Goal: Transaction & Acquisition: Purchase product/service

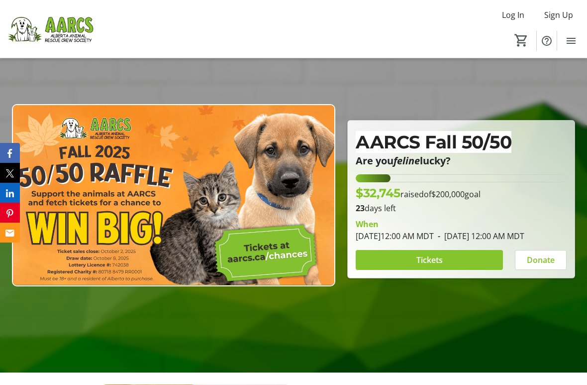
scroll to position [65, 0]
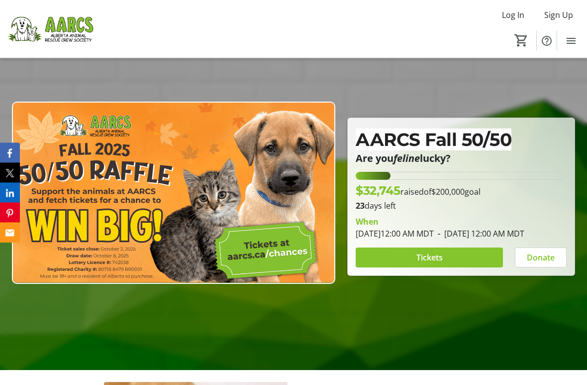
click at [432, 261] on span "Tickets" at bounding box center [430, 258] width 26 height 12
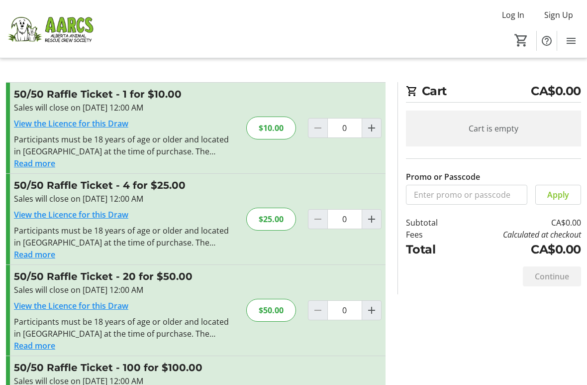
click at [371, 127] on mat-icon "Increment by one" at bounding box center [372, 128] width 12 height 12
type input "1"
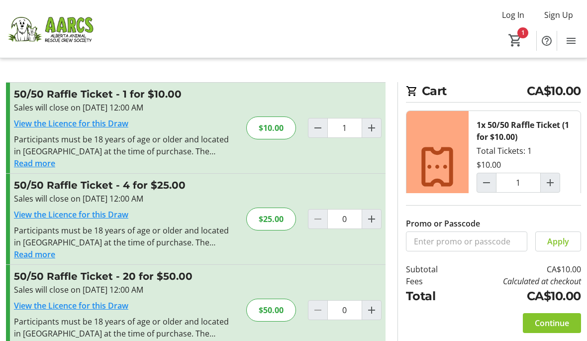
click at [556, 322] on span "Continue" at bounding box center [552, 323] width 34 height 12
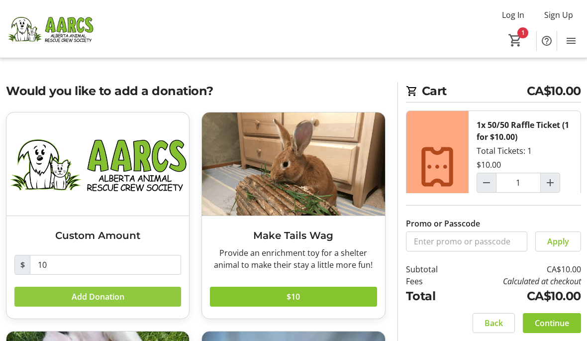
click at [82, 300] on span "Add Donation" at bounding box center [98, 297] width 53 height 12
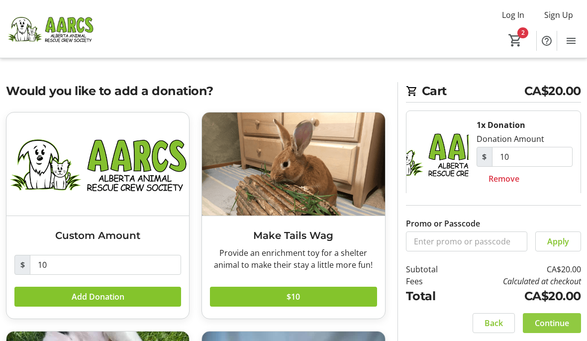
click at [560, 321] on span "Continue" at bounding box center [552, 323] width 34 height 12
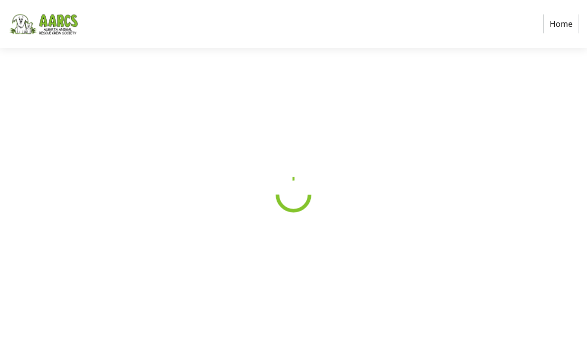
select select "CA"
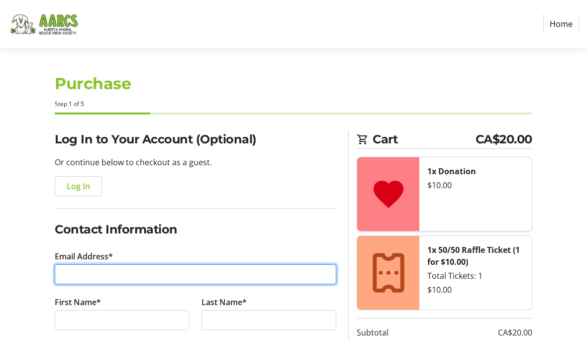
click at [75, 267] on input "Email Address*" at bounding box center [196, 274] width 282 height 20
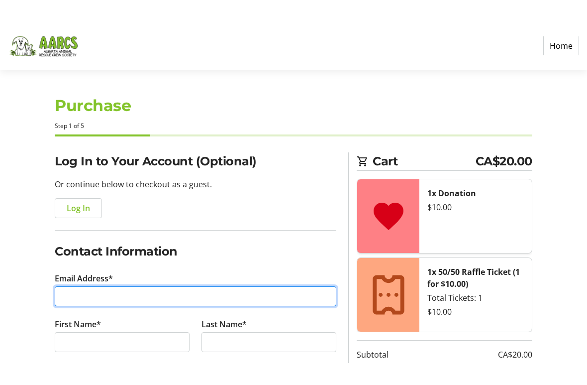
scroll to position [14, 0]
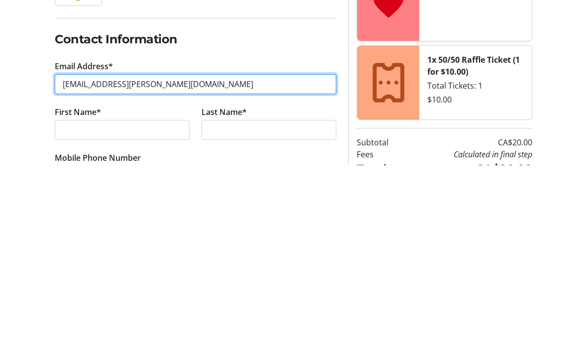
type input "[EMAIL_ADDRESS][PERSON_NAME][DOMAIN_NAME]"
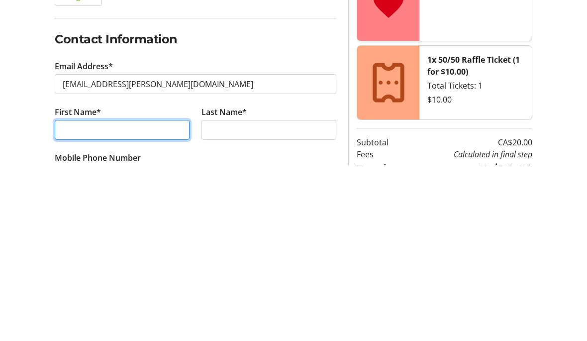
click at [70, 296] on input "First Name*" at bounding box center [122, 306] width 135 height 20
type input "I ien"
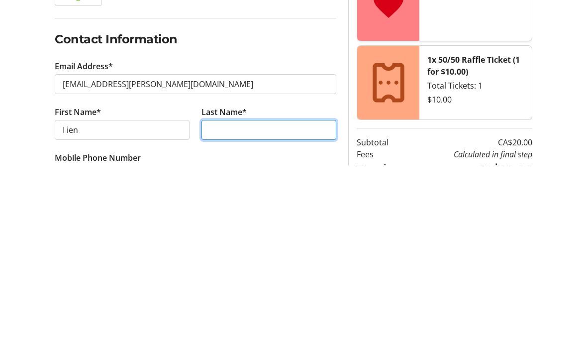
click at [215, 296] on input "Last Name*" at bounding box center [269, 306] width 135 height 20
type input "Filax"
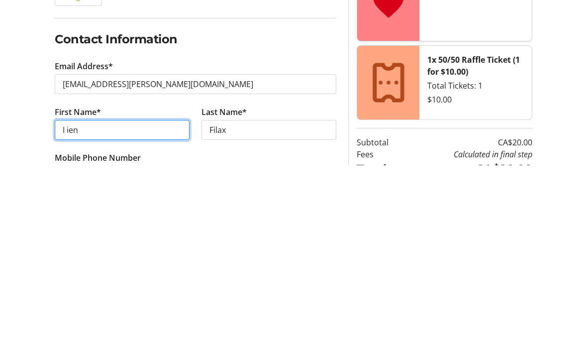
click at [86, 296] on input "I ien" at bounding box center [122, 306] width 135 height 20
type input "I"
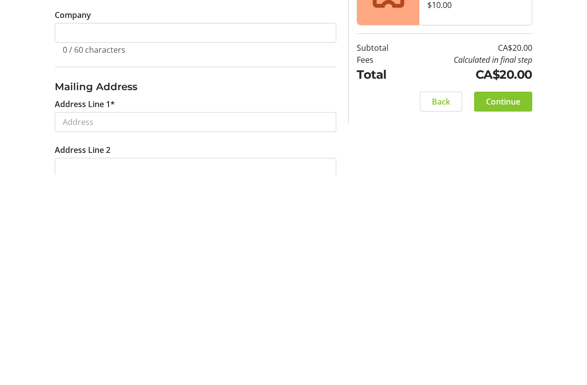
scroll to position [171, 0]
type input "Vivien"
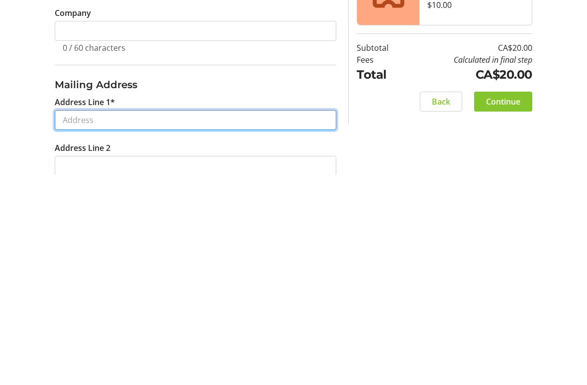
click at [70, 320] on input "Address Line 1*" at bounding box center [196, 330] width 282 height 20
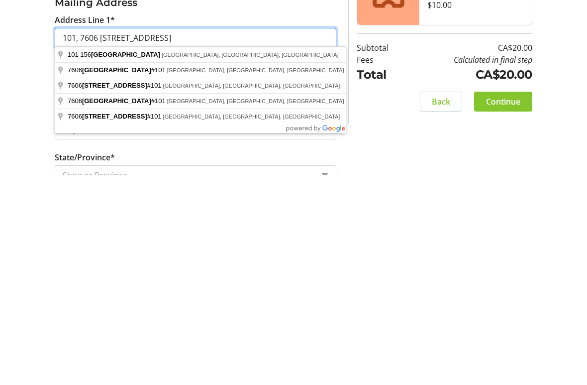
scroll to position [257, 0]
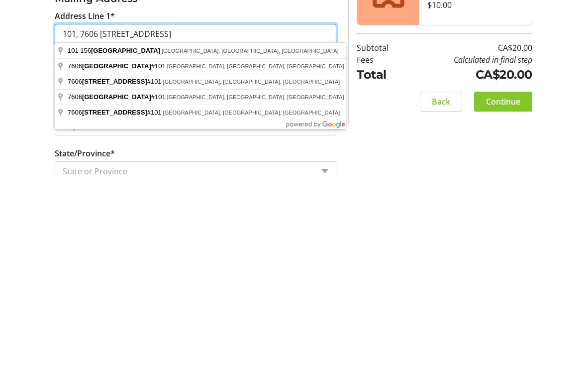
type input "101, 7606 [STREET_ADDRESS]"
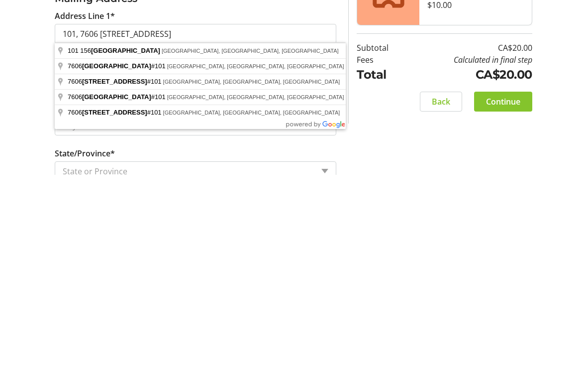
click at [25, 111] on div "Log In to Your Account (Optional) Or continue below to checkout as a guest. Log…" at bounding box center [293, 221] width 587 height 695
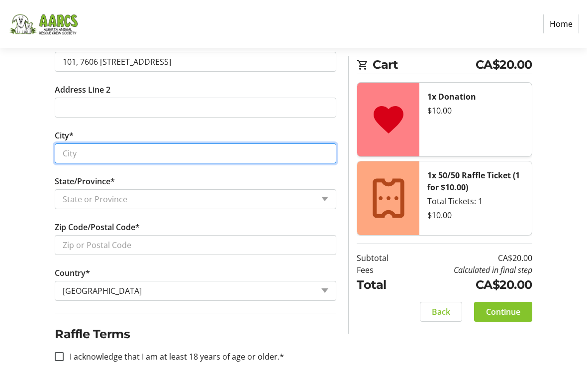
click at [76, 151] on input "City*" at bounding box center [196, 153] width 282 height 20
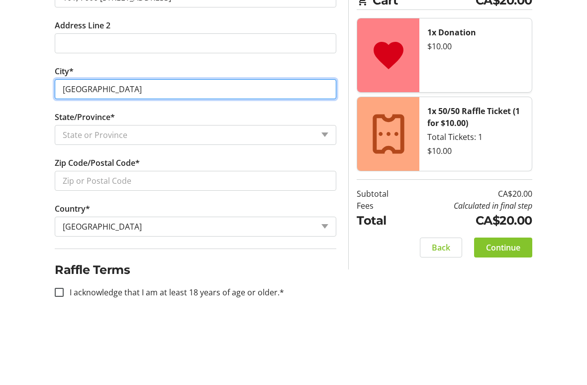
type input "[GEOGRAPHIC_DATA]"
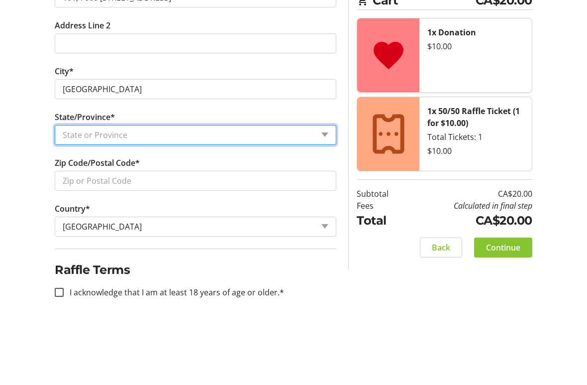
click at [75, 189] on select "State or Province State or Province [GEOGRAPHIC_DATA] [GEOGRAPHIC_DATA] [GEOGRA…" at bounding box center [196, 199] width 282 height 20
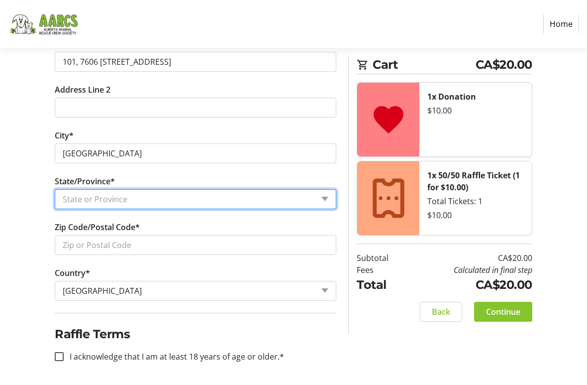
select select "AB"
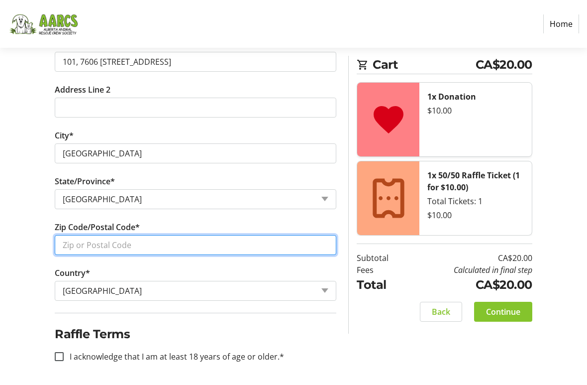
click at [72, 243] on input "Zip Code/Postal Code*" at bounding box center [196, 245] width 282 height 20
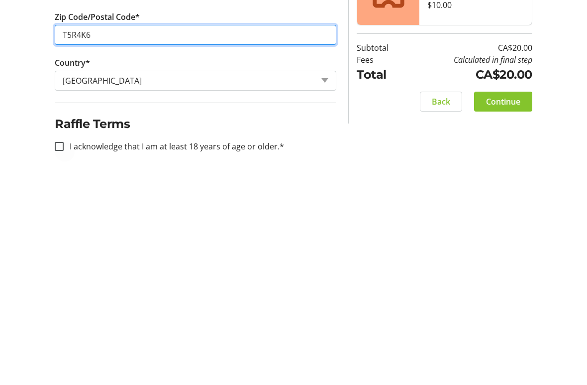
type input "T5R4K6"
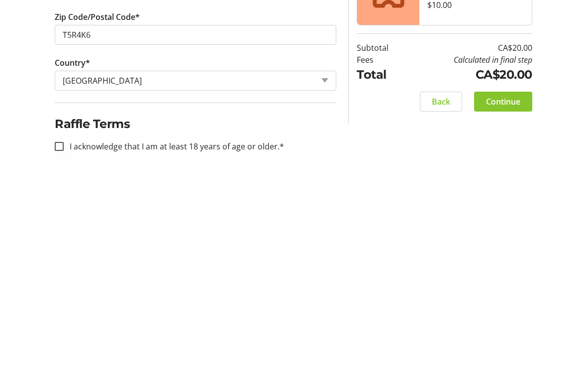
click at [59, 340] on div at bounding box center [59, 356] width 24 height 24
checkbox input "true"
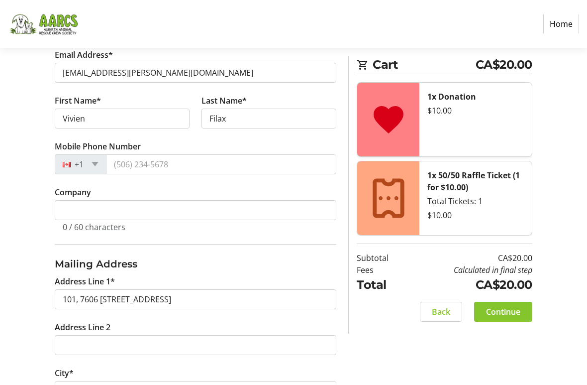
scroll to position [211, 0]
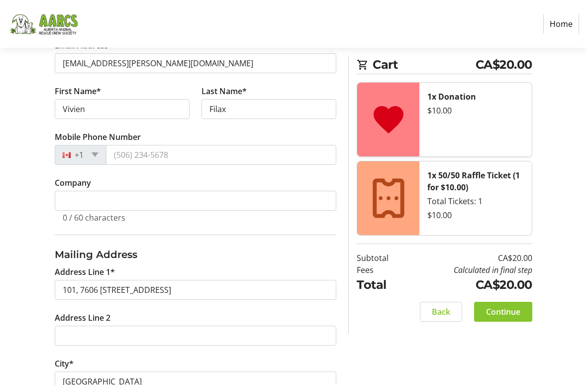
click at [512, 306] on span "Continue" at bounding box center [503, 312] width 34 height 12
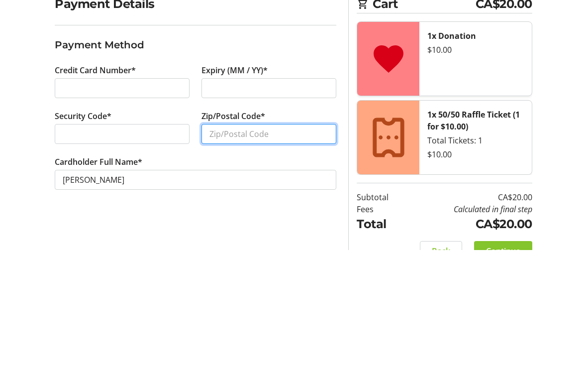
click at [228, 259] on input "Zip/Postal Code*" at bounding box center [269, 269] width 135 height 20
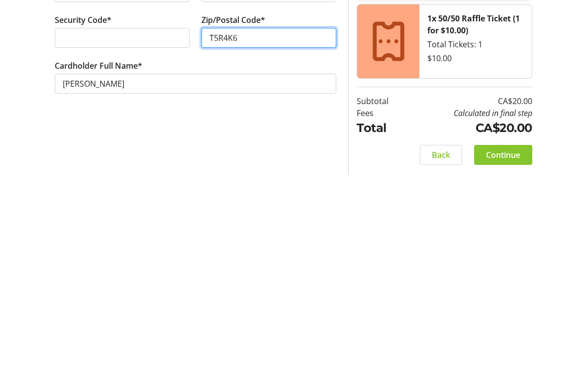
scroll to position [22, 0]
type input "T5R4K6"
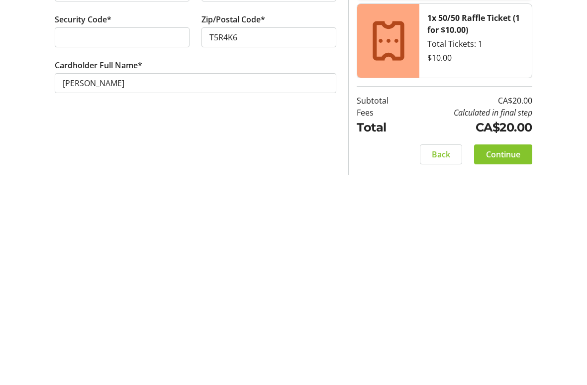
click at [502, 340] on span "Continue" at bounding box center [503, 364] width 34 height 12
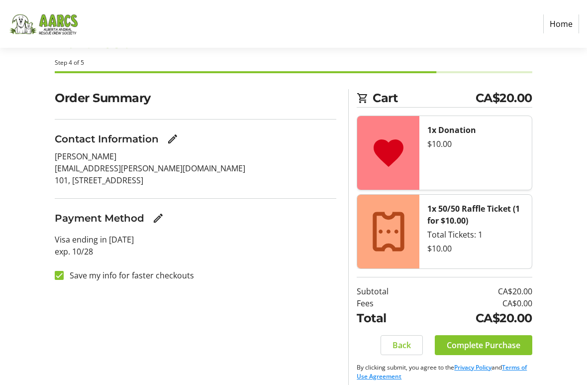
scroll to position [41, 0]
click at [487, 340] on span "Complete Purchase" at bounding box center [484, 345] width 74 height 12
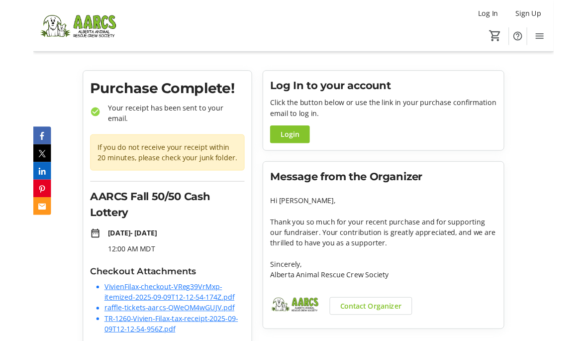
scroll to position [17, 0]
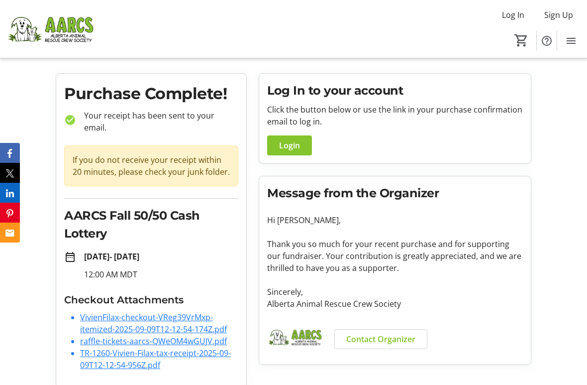
click at [94, 312] on link "VivienFilax-checkout-VReg39VrMxp-itemized-2025-09-09T12-12-54-174Z.pdf" at bounding box center [153, 323] width 147 height 23
